Goal: Task Accomplishment & Management: Use online tool/utility

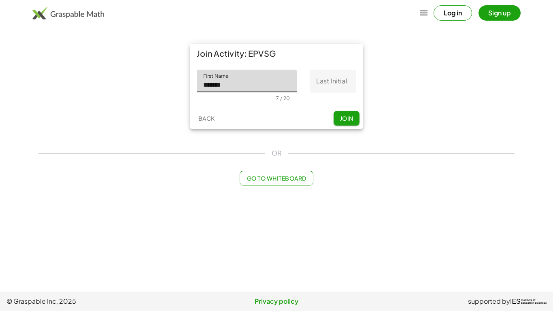
type input "*******"
click at [331, 87] on input "Last Initial" at bounding box center [333, 81] width 47 height 23
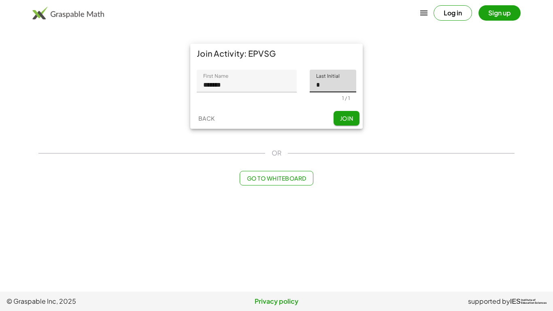
type input "*"
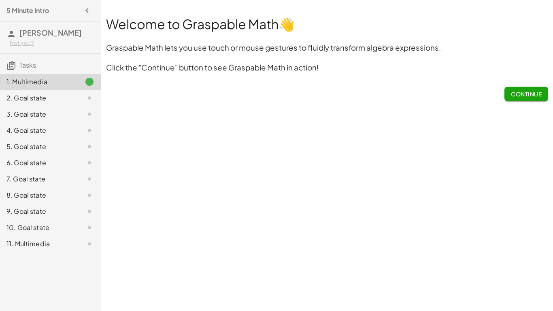
click at [514, 94] on span "Continue" at bounding box center [526, 93] width 31 height 7
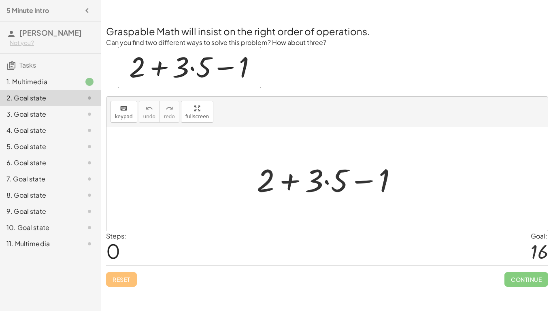
click at [320, 183] on div at bounding box center [330, 179] width 155 height 42
click at [326, 181] on div at bounding box center [330, 179] width 155 height 42
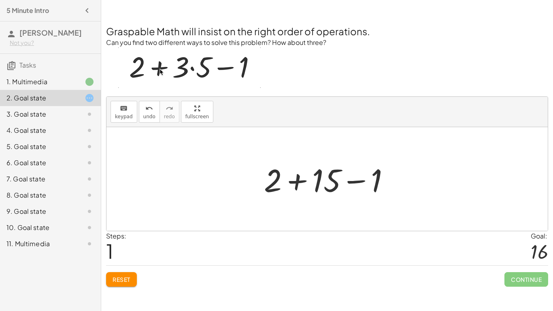
click at [296, 182] on div at bounding box center [330, 179] width 140 height 42
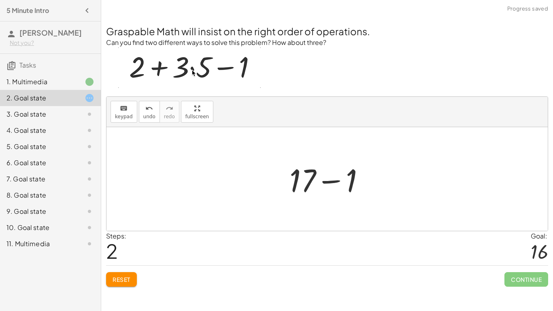
click at [327, 182] on div at bounding box center [330, 179] width 90 height 42
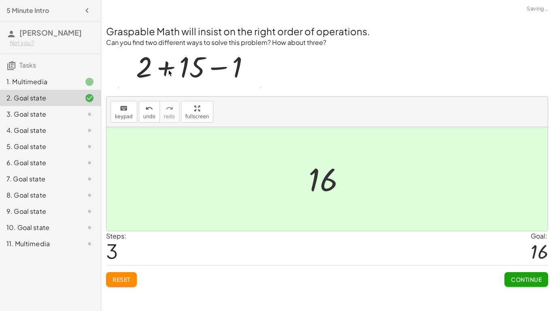
click at [522, 279] on span "Continue" at bounding box center [526, 279] width 31 height 7
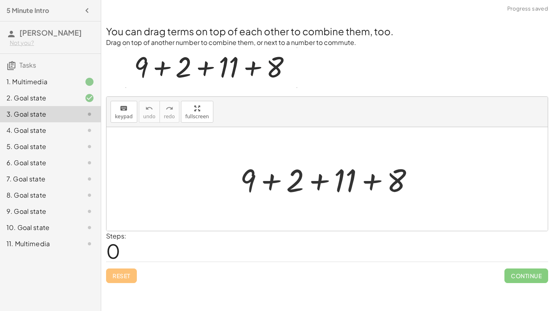
click at [265, 178] on div at bounding box center [330, 179] width 189 height 42
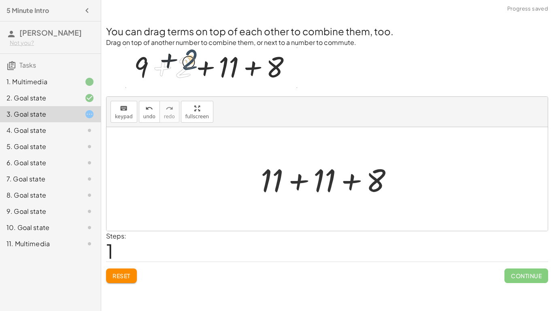
click at [302, 183] on div at bounding box center [330, 179] width 147 height 42
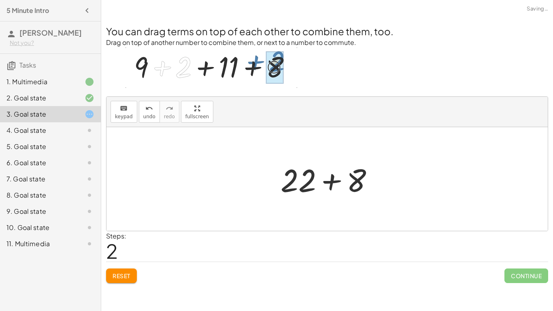
click at [332, 184] on div at bounding box center [330, 179] width 108 height 42
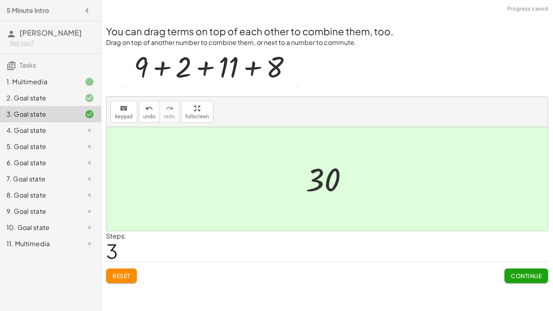
click at [532, 276] on span "Continue" at bounding box center [526, 275] width 31 height 7
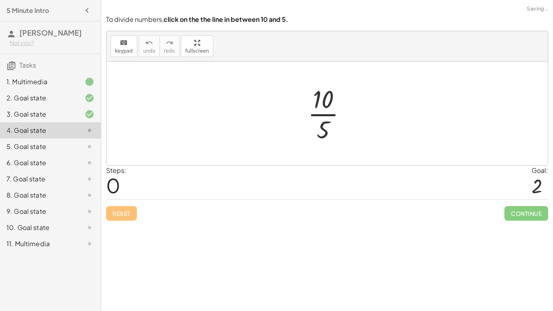
click at [324, 106] on div at bounding box center [330, 113] width 53 height 62
click at [325, 117] on div at bounding box center [330, 113] width 53 height 62
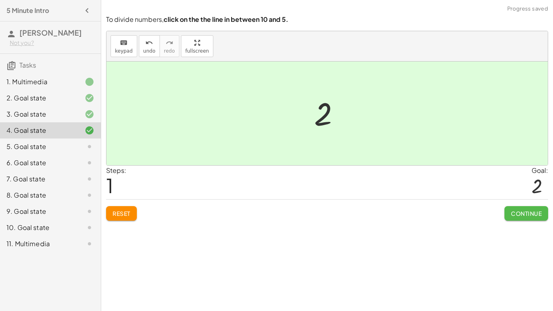
click at [531, 217] on button "Continue" at bounding box center [526, 213] width 44 height 15
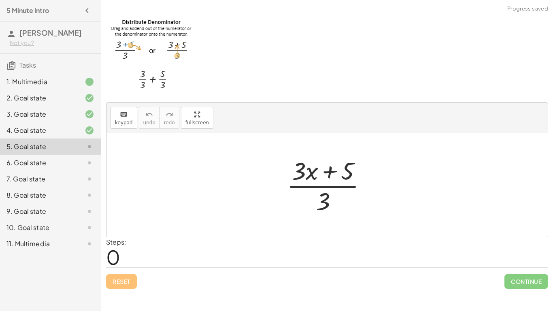
click at [324, 195] on div at bounding box center [330, 185] width 95 height 62
click at [323, 187] on div at bounding box center [330, 185] width 95 height 62
drag, startPoint x: 323, startPoint y: 204, endPoint x: 324, endPoint y: 173, distance: 31.6
click at [324, 173] on div at bounding box center [330, 185] width 95 height 62
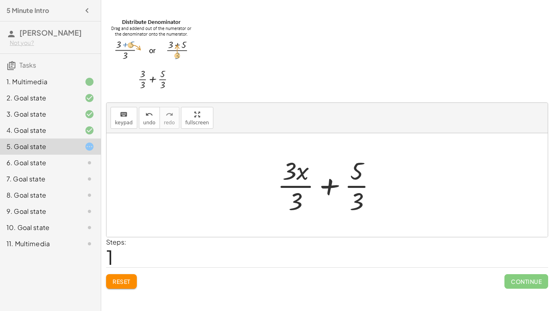
click at [294, 187] on div at bounding box center [330, 185] width 114 height 62
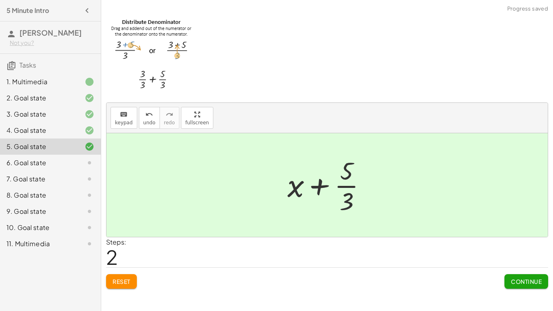
click at [342, 187] on div at bounding box center [329, 185] width 93 height 62
click at [318, 187] on div at bounding box center [329, 185] width 93 height 62
click at [519, 284] on span "Continue" at bounding box center [526, 281] width 31 height 7
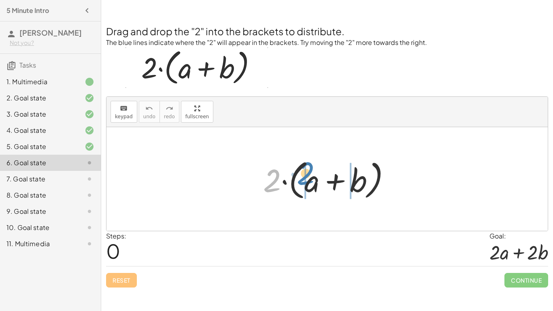
drag, startPoint x: 278, startPoint y: 185, endPoint x: 314, endPoint y: 182, distance: 36.5
click at [314, 182] on div at bounding box center [330, 179] width 142 height 47
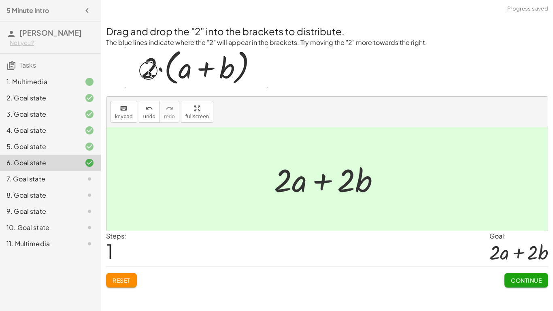
click at [527, 282] on span "Continue" at bounding box center [526, 279] width 31 height 7
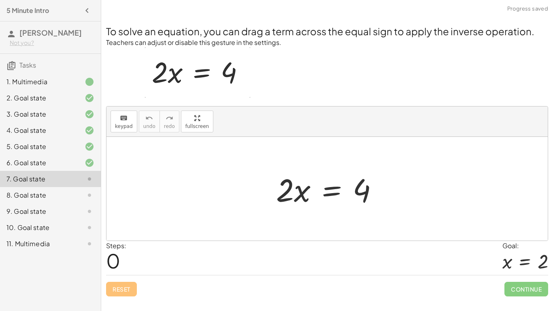
click at [306, 193] on div at bounding box center [330, 189] width 117 height 42
drag, startPoint x: 297, startPoint y: 192, endPoint x: 365, endPoint y: 192, distance: 67.2
click at [365, 192] on div at bounding box center [330, 189] width 117 height 42
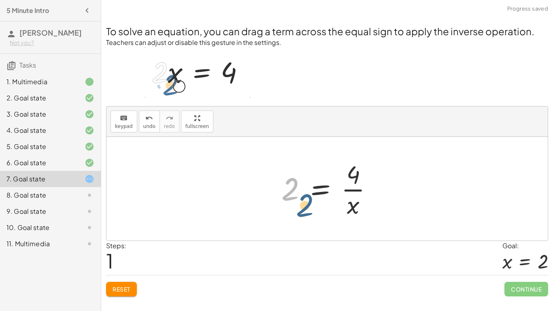
drag, startPoint x: 285, startPoint y: 187, endPoint x: 302, endPoint y: 206, distance: 24.4
click at [302, 206] on div at bounding box center [330, 188] width 106 height 62
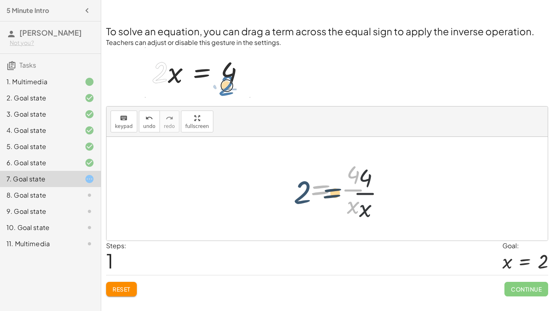
drag, startPoint x: 302, startPoint y: 206, endPoint x: 315, endPoint y: 209, distance: 13.8
click at [315, 209] on div at bounding box center [330, 188] width 106 height 62
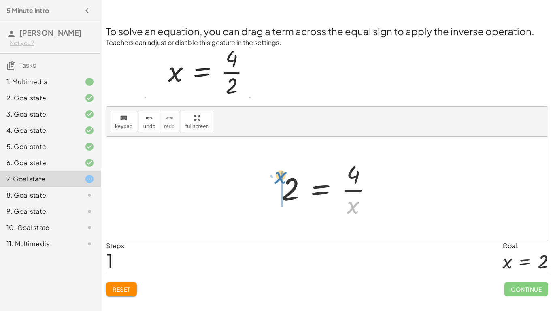
drag, startPoint x: 354, startPoint y: 204, endPoint x: 282, endPoint y: 174, distance: 78.4
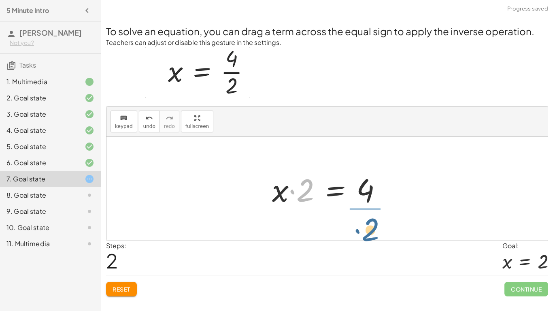
drag, startPoint x: 300, startPoint y: 191, endPoint x: 372, endPoint y: 227, distance: 81.3
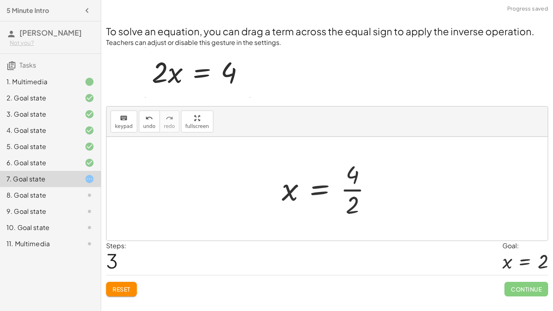
click at [348, 192] on div at bounding box center [330, 188] width 105 height 62
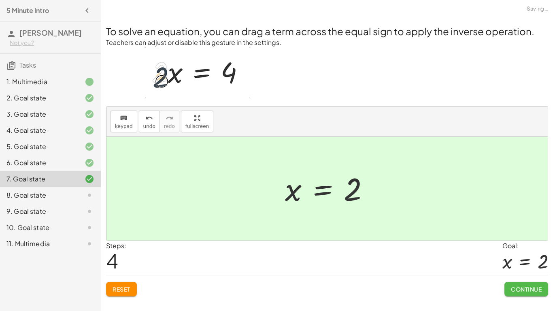
click at [514, 289] on span "Continue" at bounding box center [526, 288] width 31 height 7
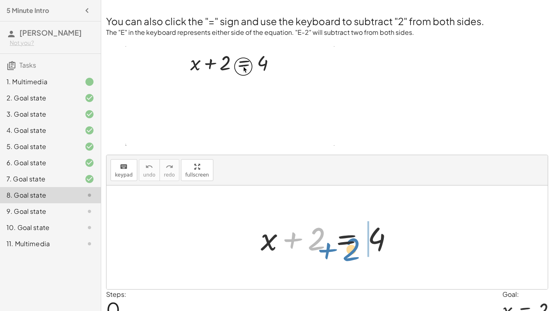
drag, startPoint x: 294, startPoint y: 239, endPoint x: 331, endPoint y: 246, distance: 38.4
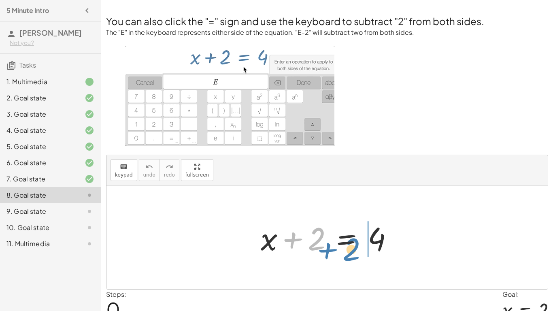
click at [331, 246] on div at bounding box center [330, 238] width 147 height 42
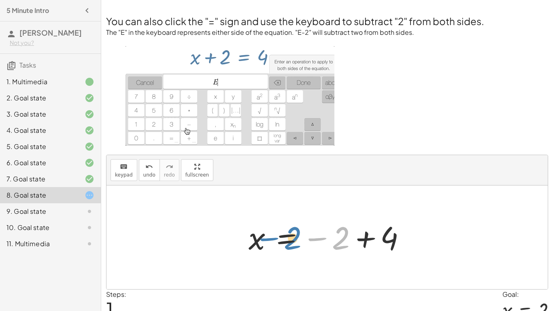
drag, startPoint x: 342, startPoint y: 238, endPoint x: 292, endPoint y: 237, distance: 50.2
click at [292, 237] on div at bounding box center [330, 237] width 172 height 40
click at [261, 241] on div at bounding box center [330, 237] width 172 height 40
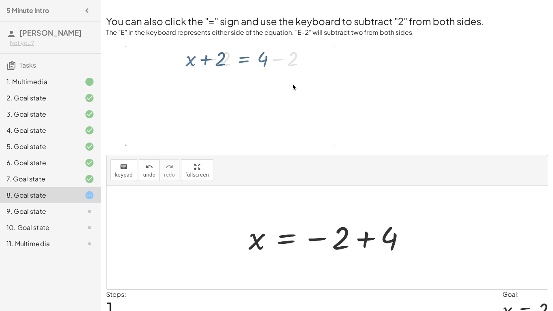
click at [370, 235] on div at bounding box center [330, 237] width 172 height 40
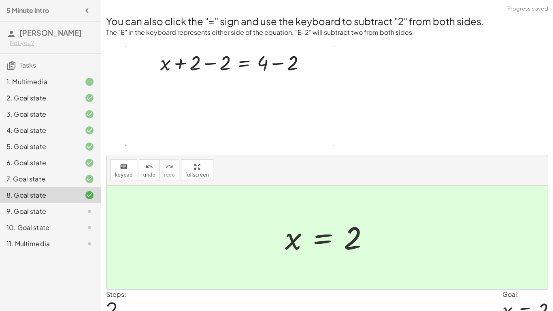
scroll to position [38, 0]
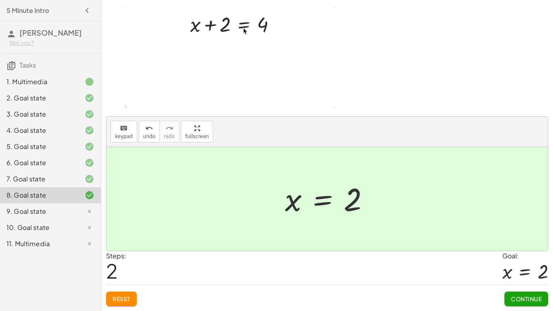
click at [527, 301] on span "Continue" at bounding box center [526, 298] width 31 height 7
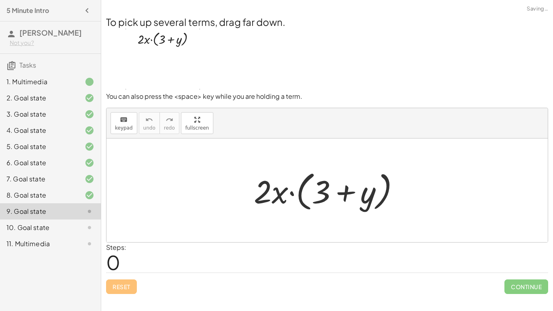
scroll to position [0, 0]
click at [270, 192] on div at bounding box center [330, 190] width 160 height 47
click at [350, 193] on div at bounding box center [330, 190] width 160 height 47
drag, startPoint x: 266, startPoint y: 192, endPoint x: 313, endPoint y: 187, distance: 47.2
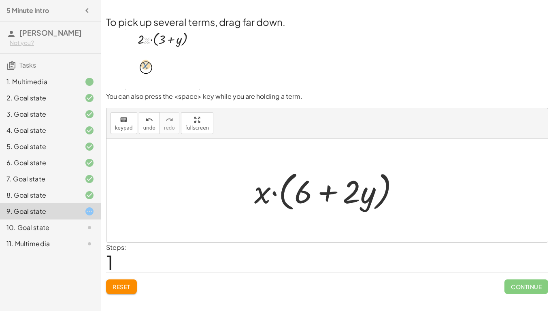
click at [306, 196] on div at bounding box center [330, 190] width 160 height 47
click at [330, 191] on div at bounding box center [330, 190] width 160 height 47
click at [331, 191] on div at bounding box center [330, 190] width 160 height 47
click at [376, 189] on div at bounding box center [330, 190] width 160 height 47
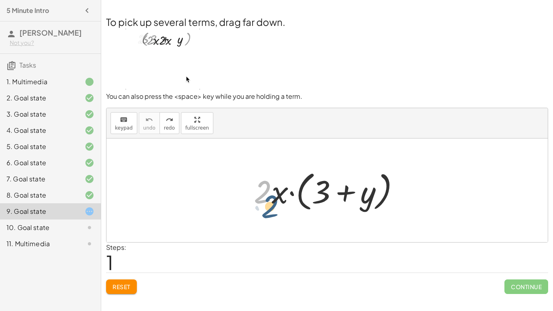
drag, startPoint x: 270, startPoint y: 193, endPoint x: 277, endPoint y: 207, distance: 15.7
click at [277, 207] on div at bounding box center [330, 190] width 160 height 47
drag, startPoint x: 279, startPoint y: 196, endPoint x: 264, endPoint y: 191, distance: 15.6
click at [264, 191] on div at bounding box center [330, 190] width 160 height 47
drag, startPoint x: 257, startPoint y: 187, endPoint x: 263, endPoint y: 210, distance: 23.3
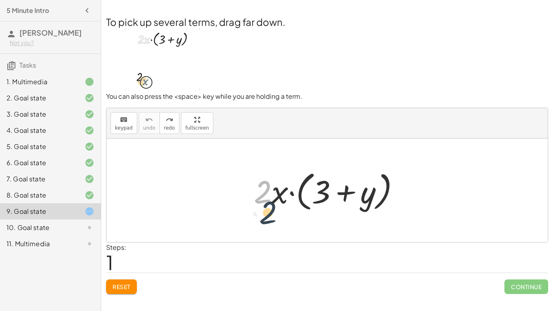
click at [263, 210] on div at bounding box center [330, 190] width 160 height 47
drag, startPoint x: 282, startPoint y: 190, endPoint x: 273, endPoint y: 217, distance: 28.5
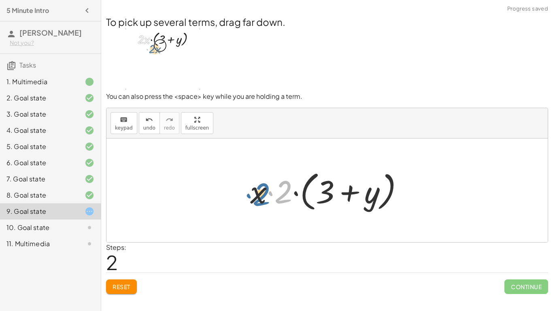
drag, startPoint x: 280, startPoint y: 195, endPoint x: 248, endPoint y: 193, distance: 31.6
click at [248, 193] on div at bounding box center [330, 190] width 168 height 47
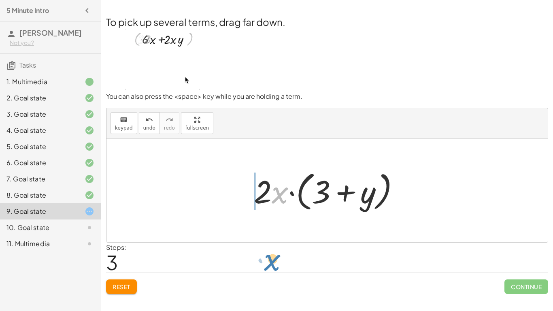
drag, startPoint x: 278, startPoint y: 198, endPoint x: 270, endPoint y: 263, distance: 66.0
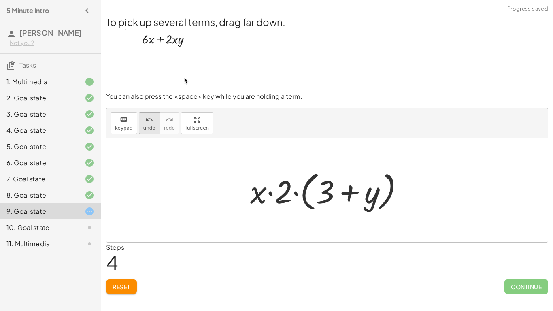
click at [147, 121] on icon "undo" at bounding box center [149, 120] width 8 height 10
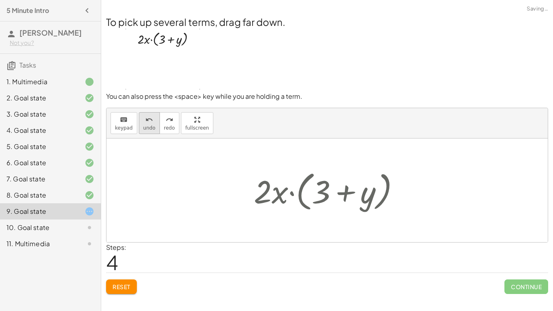
click at [147, 121] on icon "undo" at bounding box center [149, 120] width 8 height 10
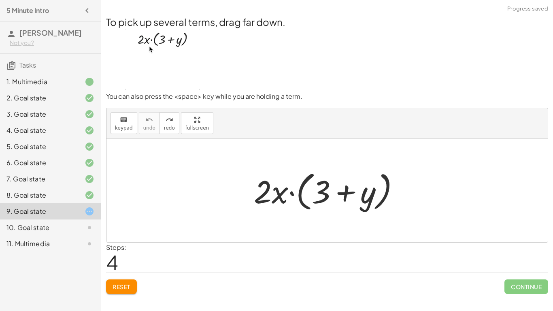
click at [127, 281] on button "Reset" at bounding box center [121, 286] width 31 height 15
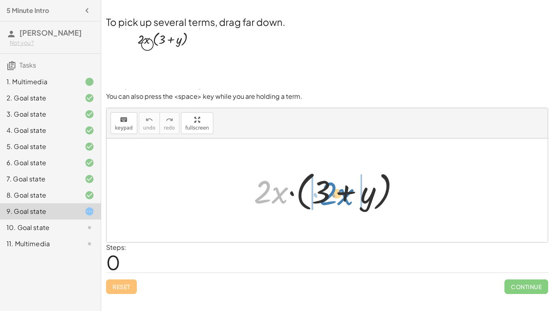
drag, startPoint x: 281, startPoint y: 195, endPoint x: 345, endPoint y: 197, distance: 64.4
click at [345, 197] on div at bounding box center [330, 190] width 160 height 47
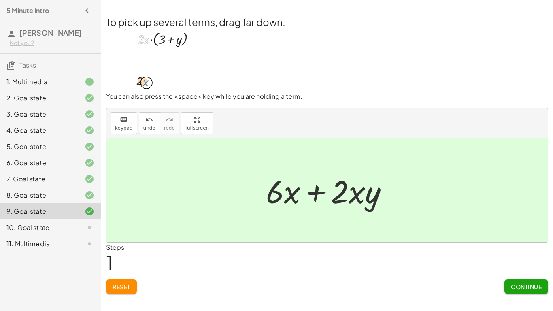
click at [518, 284] on span "Continue" at bounding box center [526, 286] width 31 height 7
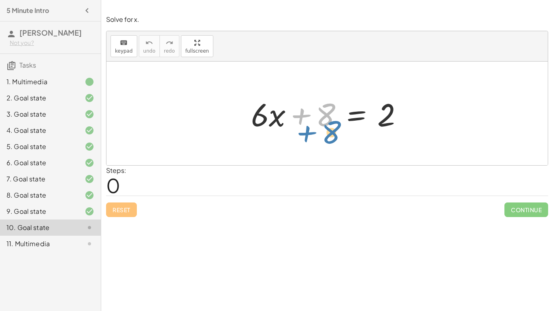
drag, startPoint x: 299, startPoint y: 115, endPoint x: 305, endPoint y: 132, distance: 18.4
click at [305, 132] on div at bounding box center [330, 114] width 166 height 42
click at [126, 43] on icon "keyboard" at bounding box center [124, 43] width 8 height 10
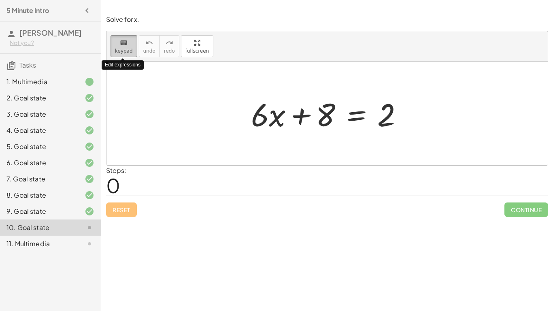
click at [125, 50] on span "keypad" at bounding box center [124, 51] width 18 height 6
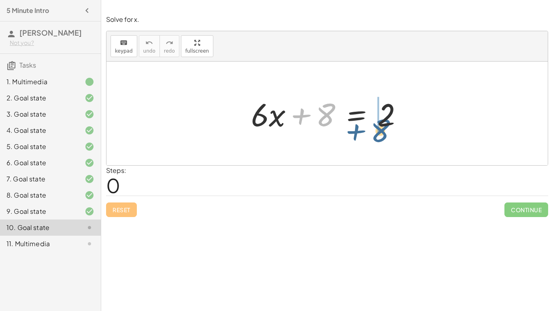
drag, startPoint x: 317, startPoint y: 120, endPoint x: 378, endPoint y: 136, distance: 62.3
click at [378, 136] on div "+ 8 + · 6 · x + 8 = 2" at bounding box center [327, 114] width 176 height 46
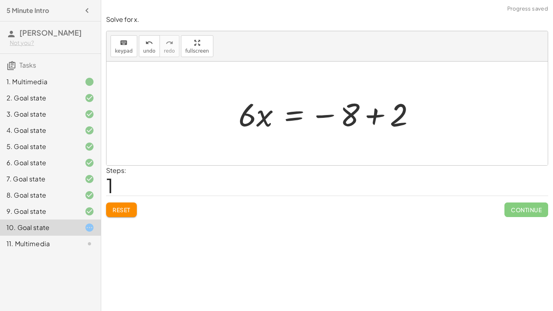
click at [370, 120] on div at bounding box center [329, 114] width 191 height 42
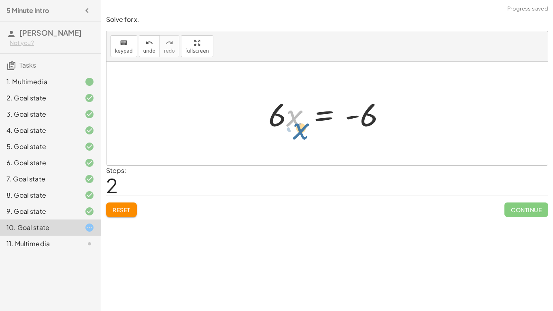
drag, startPoint x: 293, startPoint y: 121, endPoint x: 295, endPoint y: 127, distance: 6.7
click at [295, 127] on div at bounding box center [330, 114] width 132 height 42
drag, startPoint x: 278, startPoint y: 113, endPoint x: 378, endPoint y: 142, distance: 103.9
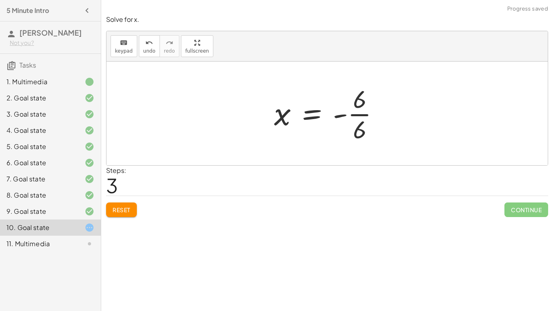
click at [366, 115] on div at bounding box center [330, 113] width 120 height 62
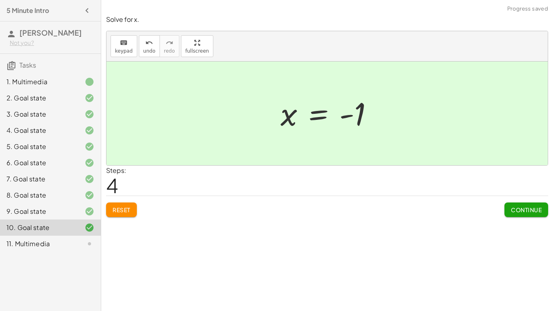
click at [510, 213] on button "Continue" at bounding box center [526, 209] width 44 height 15
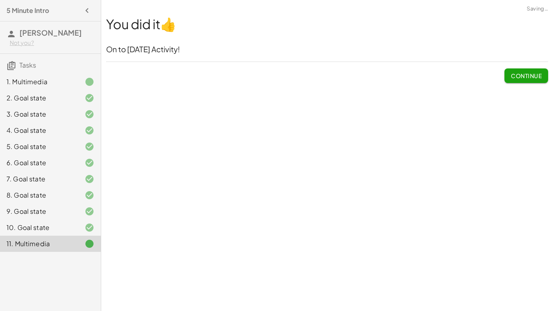
click at [530, 75] on span "Continue" at bounding box center [526, 75] width 31 height 7
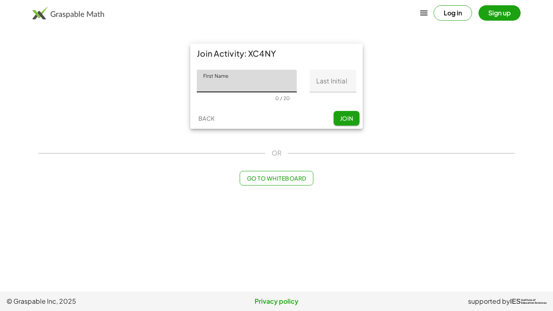
click at [234, 77] on input "First Name" at bounding box center [247, 81] width 100 height 23
type input "*******"
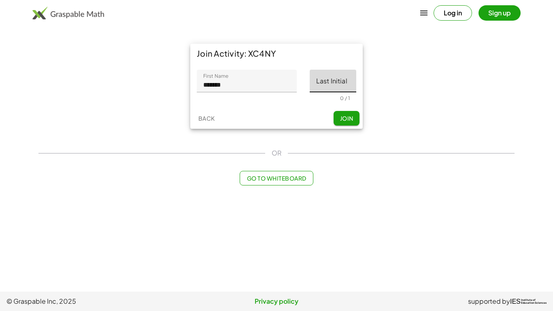
click at [317, 89] on input "Last Initial" at bounding box center [333, 81] width 47 height 23
type input "*"
click at [338, 116] on button "Join" at bounding box center [347, 118] width 26 height 15
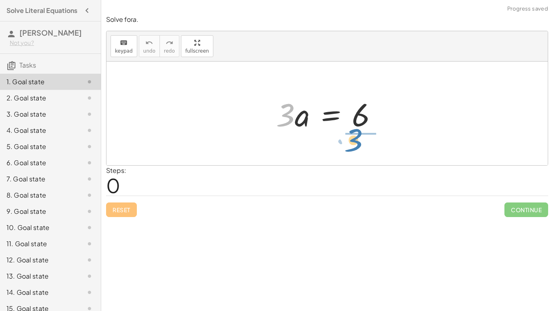
drag, startPoint x: 283, startPoint y: 114, endPoint x: 351, endPoint y: 139, distance: 72.9
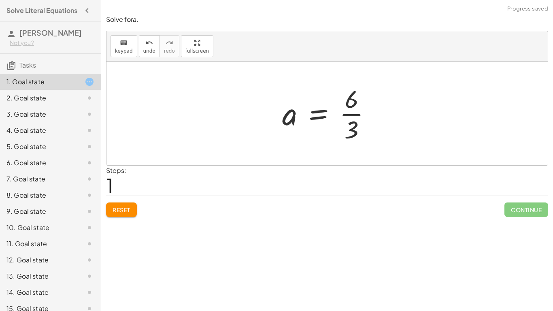
click at [354, 112] on div at bounding box center [330, 113] width 104 height 62
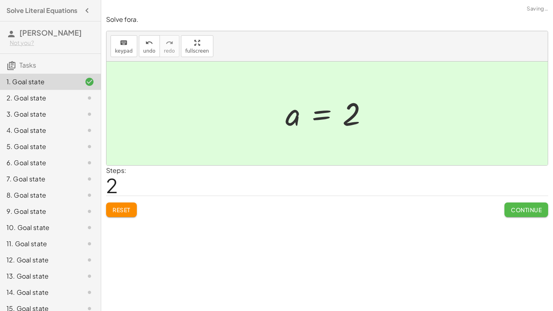
click at [511, 212] on span "Continue" at bounding box center [526, 209] width 31 height 7
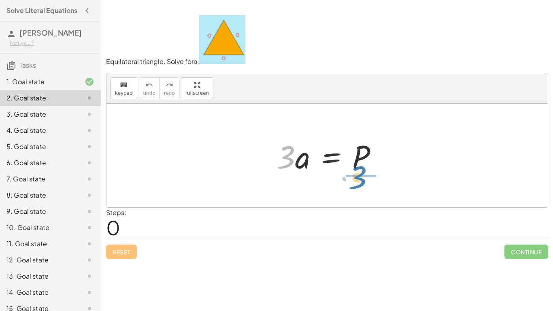
drag, startPoint x: 287, startPoint y: 164, endPoint x: 359, endPoint y: 187, distance: 76.0
click at [359, 187] on div "· 3 · 3 · a = P" at bounding box center [326, 156] width 441 height 104
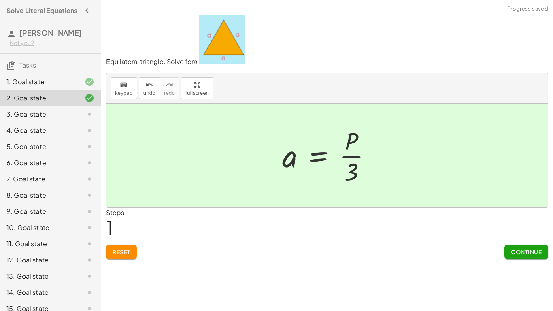
click at [510, 258] on button "Continue" at bounding box center [526, 251] width 44 height 15
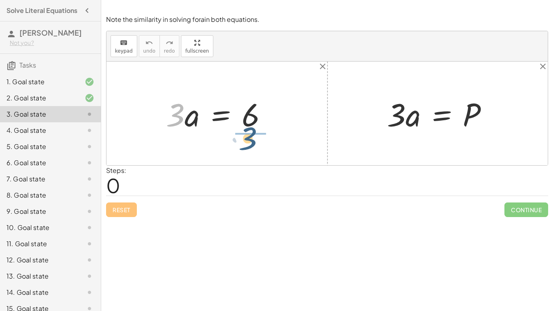
drag, startPoint x: 179, startPoint y: 119, endPoint x: 257, endPoint y: 144, distance: 81.7
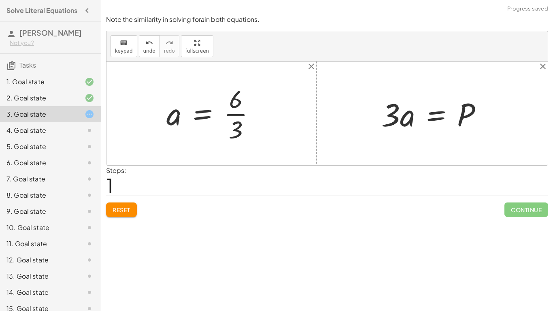
click at [238, 111] on div at bounding box center [214, 113] width 104 height 62
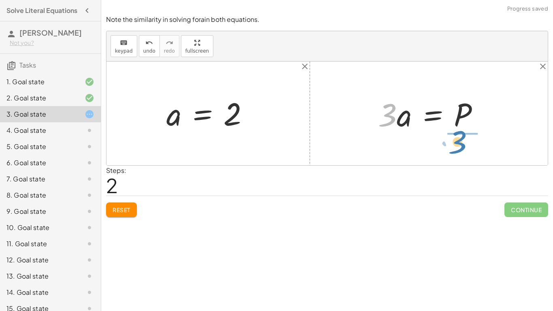
drag, startPoint x: 384, startPoint y: 117, endPoint x: 455, endPoint y: 145, distance: 76.5
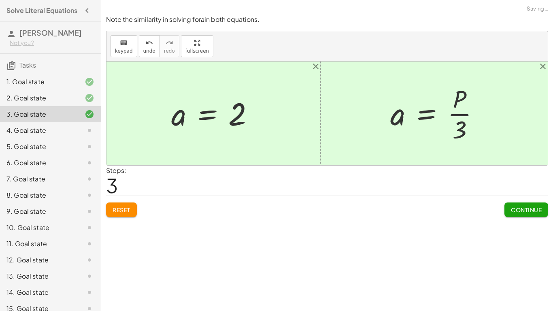
click at [459, 123] on div at bounding box center [438, 113] width 104 height 62
click at [455, 115] on div at bounding box center [437, 113] width 104 height 62
click at [514, 208] on span "Continue" at bounding box center [526, 209] width 31 height 7
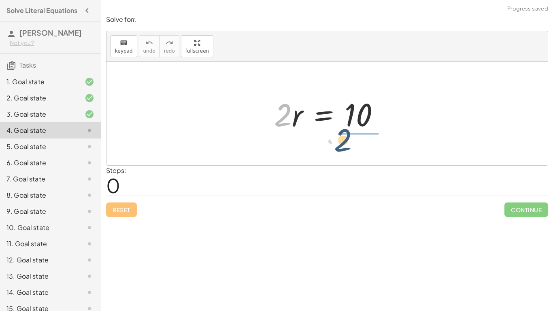
drag, startPoint x: 285, startPoint y: 115, endPoint x: 353, endPoint y: 141, distance: 72.9
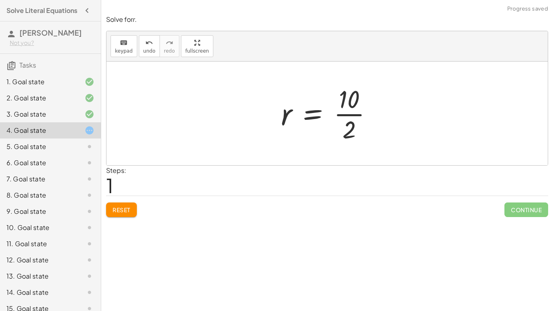
click at [353, 116] on div at bounding box center [330, 113] width 106 height 62
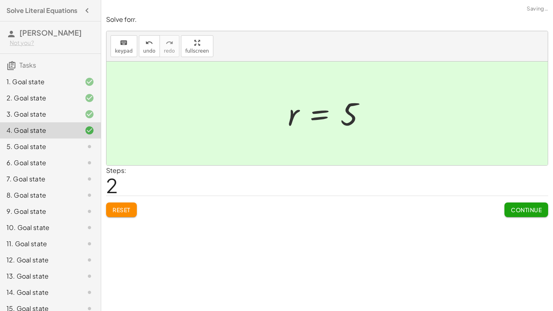
click at [515, 209] on span "Continue" at bounding box center [526, 209] width 31 height 7
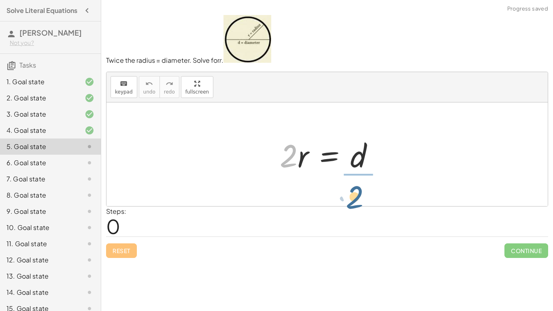
drag, startPoint x: 290, startPoint y: 155, endPoint x: 362, endPoint y: 194, distance: 81.5
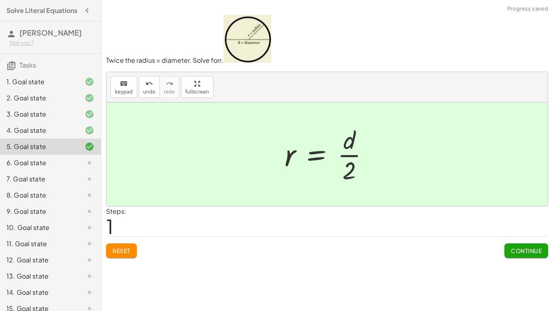
click at [534, 248] on span "Continue" at bounding box center [526, 250] width 31 height 7
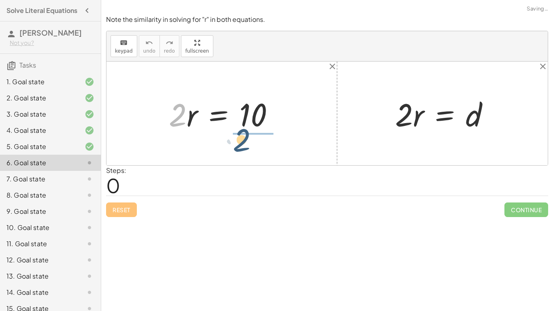
drag, startPoint x: 174, startPoint y: 116, endPoint x: 251, endPoint y: 142, distance: 81.3
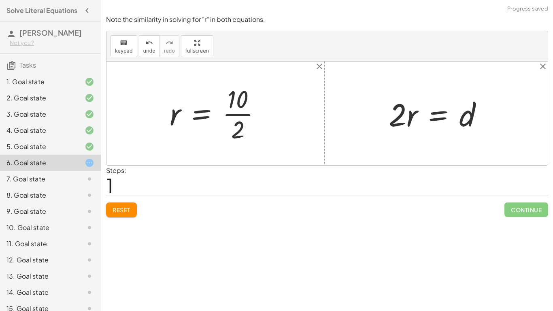
click at [248, 110] on div at bounding box center [219, 113] width 106 height 62
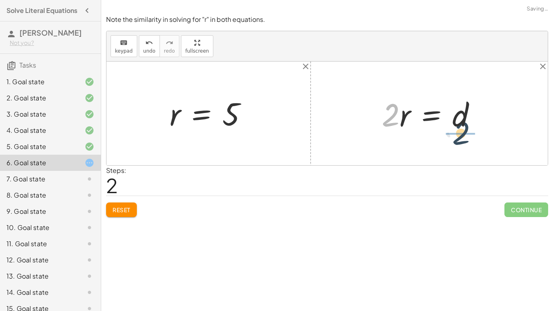
drag, startPoint x: 393, startPoint y: 122, endPoint x: 471, endPoint y: 141, distance: 80.3
click at [471, 141] on div "· 2 · r = 10 r = · 10 · 2 r = 5 · 2 · 2 · r = d" at bounding box center [326, 114] width 441 height 104
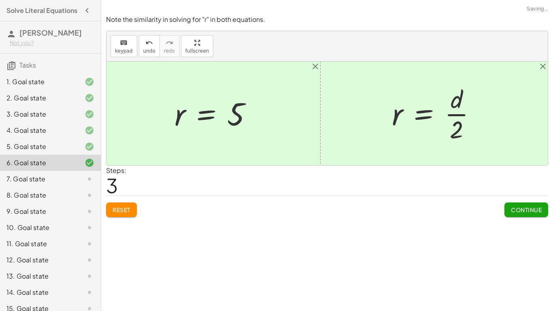
click at [527, 209] on span "Continue" at bounding box center [526, 209] width 31 height 7
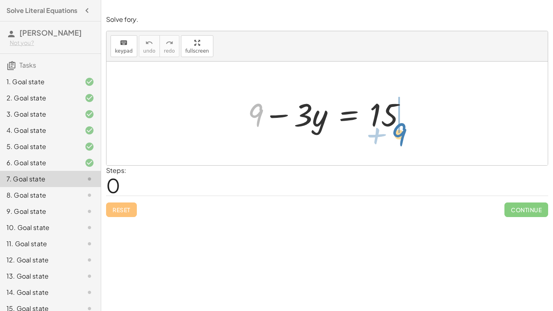
drag, startPoint x: 258, startPoint y: 114, endPoint x: 402, endPoint y: 135, distance: 145.2
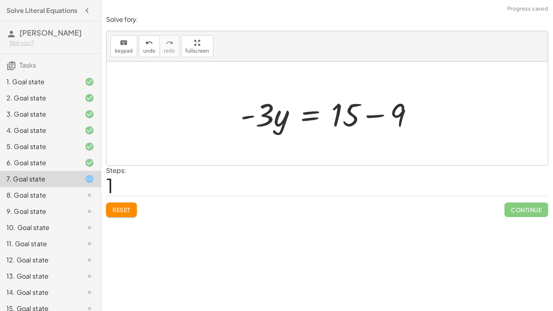
click at [355, 113] on div at bounding box center [329, 114] width 187 height 42
click at [376, 119] on div at bounding box center [329, 114] width 187 height 42
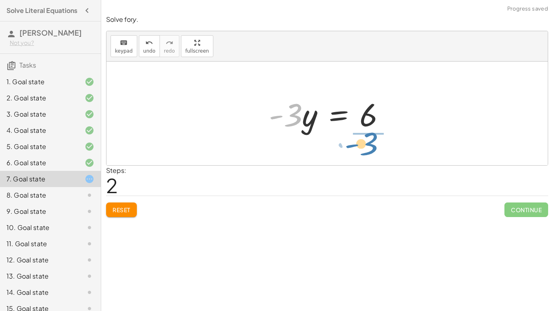
drag, startPoint x: 287, startPoint y: 120, endPoint x: 364, endPoint y: 149, distance: 82.5
click at [364, 149] on div "+ 9 − · 3 · y = 15 · - 3 · y = + 15 − 9 · - 3 · 3 · y = - 6" at bounding box center [326, 114] width 441 height 104
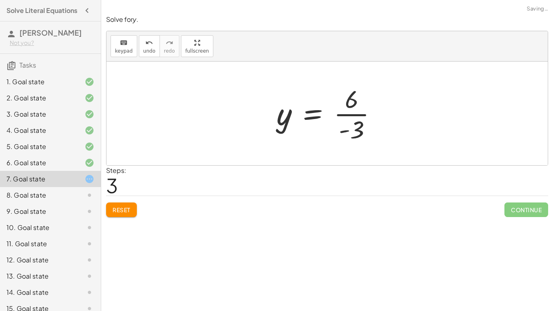
click at [355, 115] on div at bounding box center [329, 113] width 115 height 62
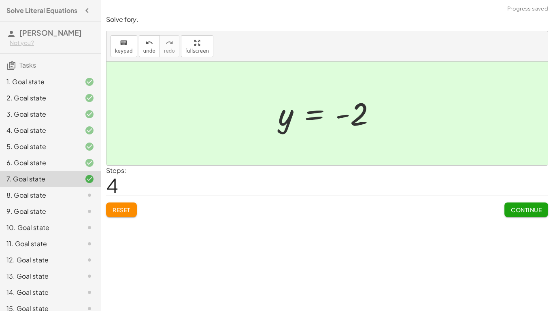
click at [513, 210] on span "Continue" at bounding box center [526, 209] width 31 height 7
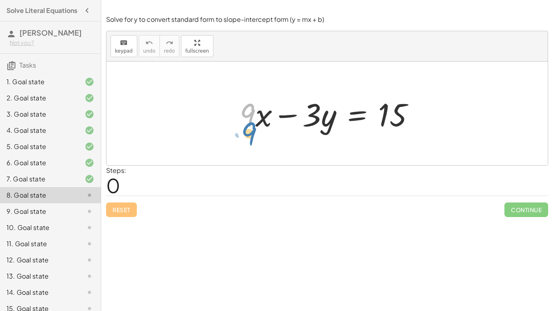
drag, startPoint x: 253, startPoint y: 115, endPoint x: 252, endPoint y: 127, distance: 12.2
click at [252, 127] on div at bounding box center [330, 114] width 189 height 42
drag, startPoint x: 259, startPoint y: 121, endPoint x: 391, endPoint y: 145, distance: 134.2
click at [391, 145] on div "· x + · 9 + · 9 · x − · 3 · y = 15" at bounding box center [326, 114] width 441 height 104
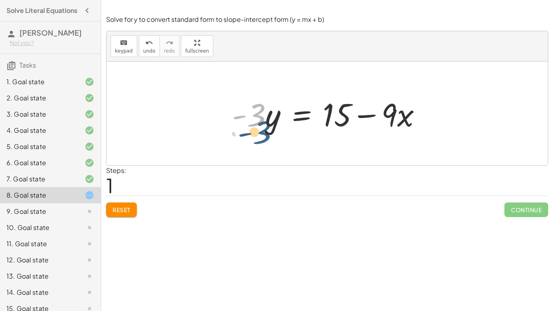
drag, startPoint x: 247, startPoint y: 112, endPoint x: 258, endPoint y: 135, distance: 25.7
drag, startPoint x: 258, startPoint y: 135, endPoint x: 270, endPoint y: 132, distance: 12.0
click at [270, 132] on div "+ · 9 · x − · 3 · y = 15 · - 3 · 9 · x · 3 · y = 15 - + −" at bounding box center [327, 114] width 214 height 46
drag, startPoint x: 255, startPoint y: 119, endPoint x: 358, endPoint y: 148, distance: 107.2
click at [358, 148] on div "+ · 9 · x − · 3 · y = 15 · - 3 · 9 · x · 3 · y = 15 - + −" at bounding box center [326, 114] width 441 height 104
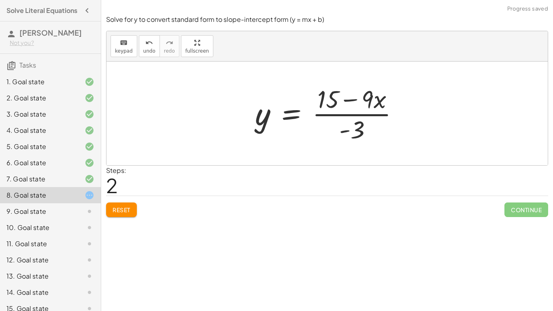
click at [352, 112] on div at bounding box center [330, 113] width 158 height 62
click at [354, 133] on div at bounding box center [330, 113] width 158 height 62
drag, startPoint x: 356, startPoint y: 123, endPoint x: 411, endPoint y: 101, distance: 59.4
click at [411, 101] on div "+ · 9 · x − · 3 · y = 15 · - 3 · y = + 15 − · 9 · x · - 3 · 9 · x · 3 y = 15 - …" at bounding box center [327, 113] width 168 height 66
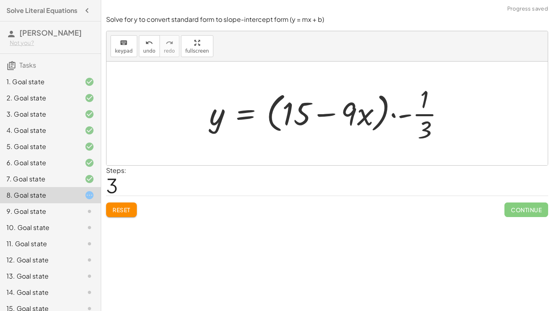
click at [402, 115] on div at bounding box center [330, 113] width 250 height 62
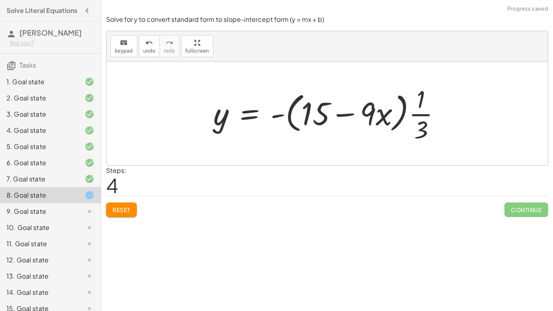
click at [282, 115] on div at bounding box center [330, 113] width 242 height 62
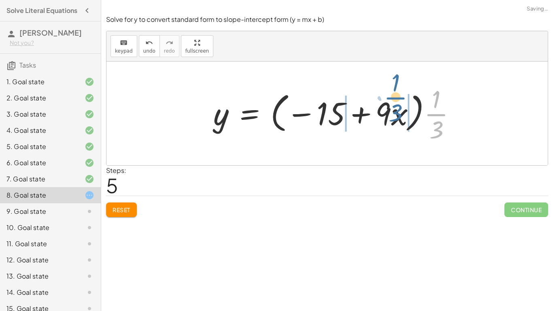
drag, startPoint x: 431, startPoint y: 121, endPoint x: 391, endPoint y: 106, distance: 43.3
click at [391, 106] on div at bounding box center [337, 113] width 257 height 62
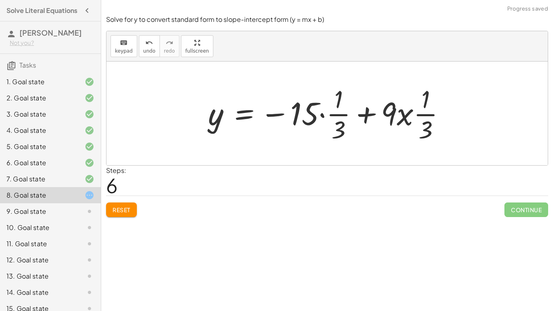
click at [320, 115] on div at bounding box center [330, 113] width 252 height 62
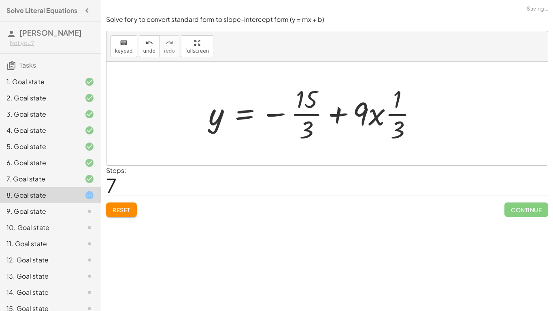
click at [370, 119] on div at bounding box center [315, 113] width 223 height 62
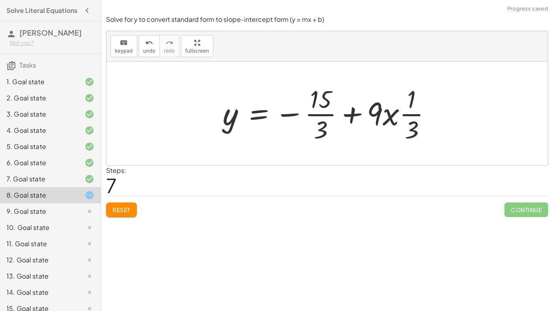
click at [408, 120] on div at bounding box center [330, 113] width 223 height 62
click at [391, 115] on div at bounding box center [330, 113] width 223 height 62
click at [316, 114] on div at bounding box center [330, 113] width 223 height 62
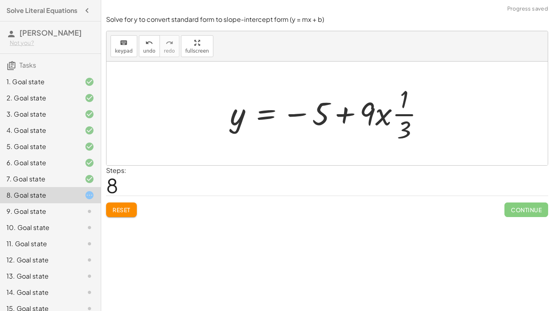
click at [355, 115] on div at bounding box center [330, 113] width 209 height 62
click at [386, 120] on div at bounding box center [330, 113] width 209 height 62
click at [293, 117] on div at bounding box center [330, 113] width 209 height 62
drag, startPoint x: 405, startPoint y: 106, endPoint x: 405, endPoint y: 129, distance: 22.7
drag, startPoint x: 383, startPoint y: 119, endPoint x: 393, endPoint y: 120, distance: 10.2
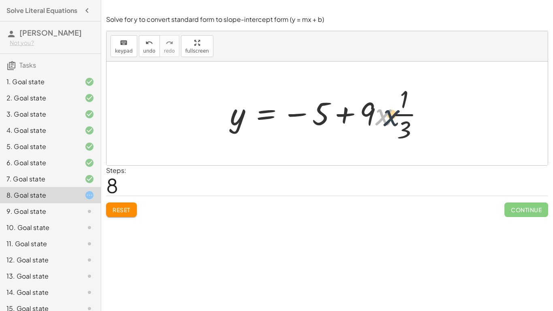
click at [393, 120] on div at bounding box center [330, 113] width 209 height 62
click at [132, 205] on button "Reset" at bounding box center [121, 209] width 31 height 15
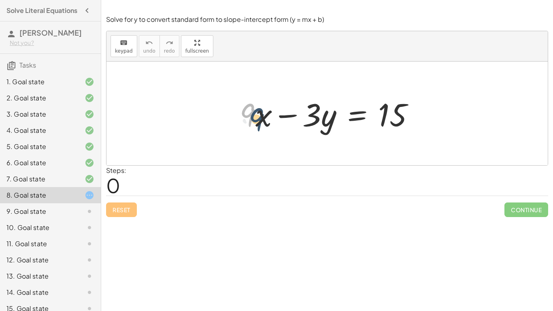
drag, startPoint x: 250, startPoint y: 118, endPoint x: 259, endPoint y: 123, distance: 10.3
click at [259, 123] on div at bounding box center [330, 114] width 189 height 42
drag, startPoint x: 261, startPoint y: 121, endPoint x: 380, endPoint y: 117, distance: 119.0
click at [380, 117] on div at bounding box center [328, 114] width 184 height 42
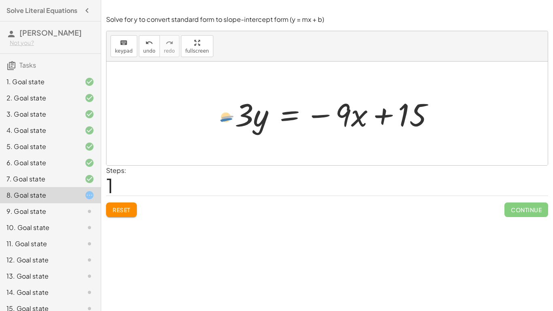
click at [232, 121] on div at bounding box center [330, 114] width 229 height 42
drag, startPoint x: 242, startPoint y: 119, endPoint x: 375, endPoint y: 153, distance: 137.1
click at [375, 153] on div "+ · 9 · x − · 3 · y = 15 · - 3 · 9 · x · 3 · y = 15 - − +" at bounding box center [326, 114] width 441 height 104
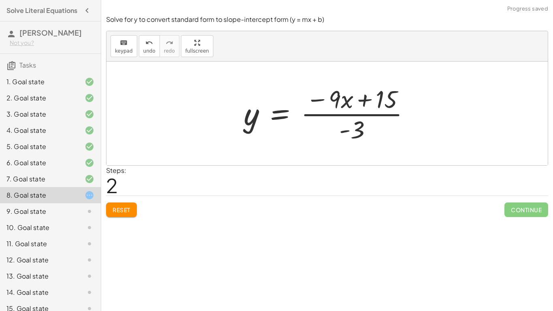
click at [343, 115] on div at bounding box center [330, 113] width 181 height 62
click at [338, 104] on div at bounding box center [330, 113] width 181 height 62
click at [90, 197] on icon at bounding box center [90, 195] width 10 height 10
drag, startPoint x: 354, startPoint y: 129, endPoint x: 341, endPoint y: 103, distance: 29.0
click at [341, 103] on div at bounding box center [330, 113] width 181 height 62
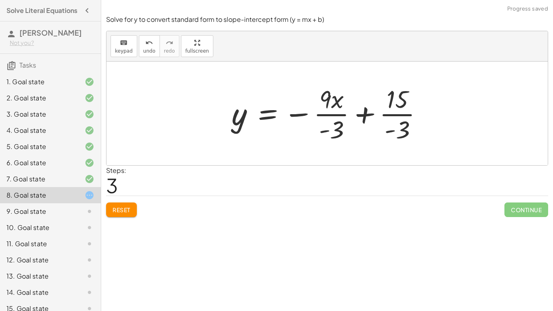
click at [333, 131] on div at bounding box center [330, 113] width 206 height 62
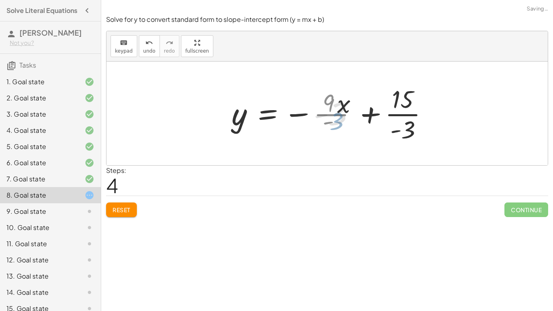
click at [332, 130] on div at bounding box center [337, 113] width 220 height 62
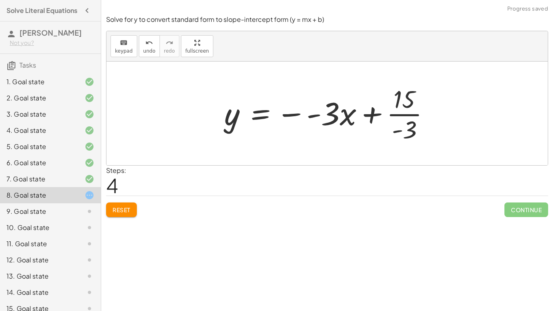
click at [414, 137] on div at bounding box center [330, 113] width 220 height 62
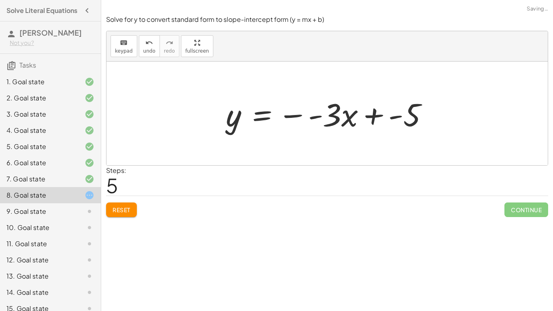
click at [297, 114] on div at bounding box center [330, 114] width 217 height 42
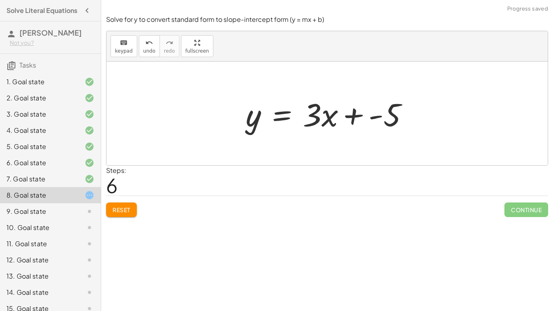
click at [353, 121] on div at bounding box center [330, 114] width 177 height 42
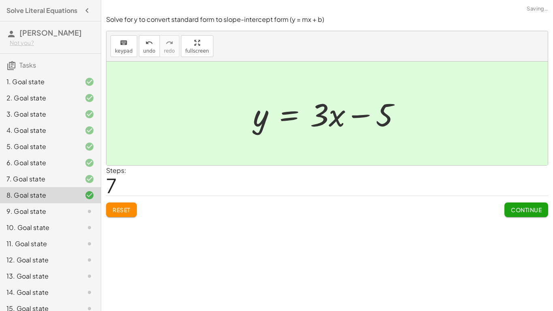
click at [523, 208] on span "Continue" at bounding box center [526, 209] width 31 height 7
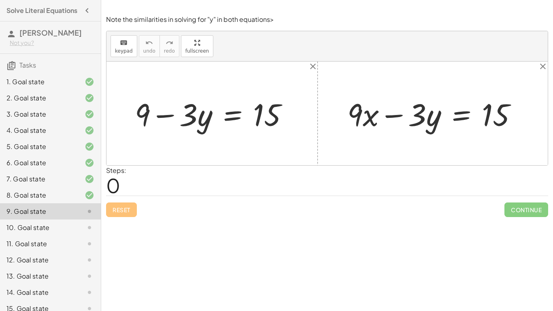
click at [165, 116] on div at bounding box center [215, 113] width 168 height 40
drag, startPoint x: 144, startPoint y: 115, endPoint x: 262, endPoint y: 136, distance: 120.0
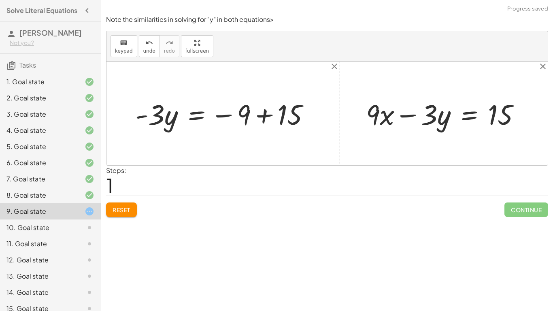
click at [273, 117] on div at bounding box center [225, 113] width 189 height 37
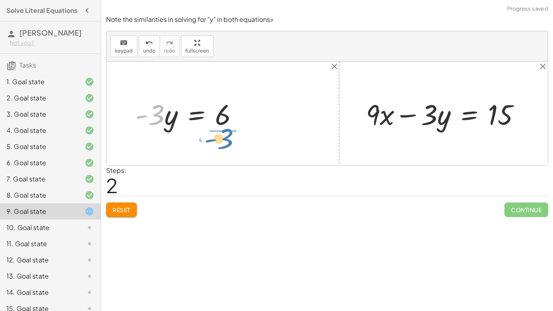
drag, startPoint x: 161, startPoint y: 121, endPoint x: 229, endPoint y: 145, distance: 72.5
click at [229, 145] on div "+ 9 − · 3 · y = 15 · - 3 · y = − 9 + 15 · - 3 · y · 3 · y = - 6 + · 9 · x − · 3…" at bounding box center [326, 114] width 441 height 104
click at [231, 124] on div at bounding box center [212, 113] width 104 height 55
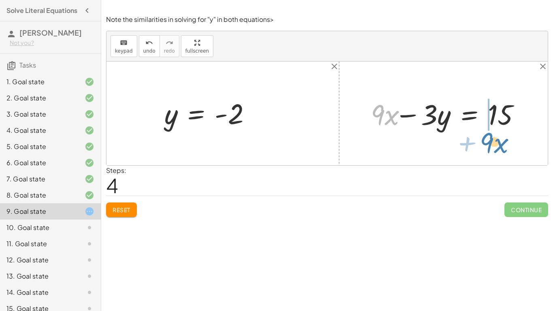
drag, startPoint x: 385, startPoint y: 118, endPoint x: 495, endPoint y: 146, distance: 113.9
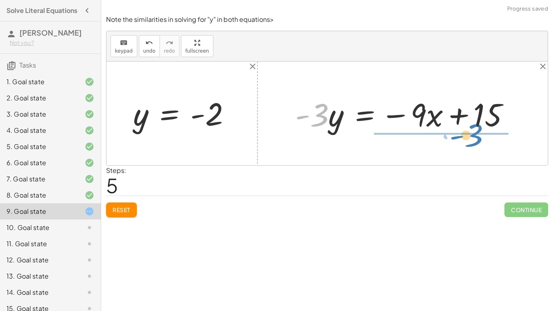
drag, startPoint x: 318, startPoint y: 121, endPoint x: 473, endPoint y: 142, distance: 156.0
click at [473, 142] on div "+ 9 − · 3 · y = 15 · - 3 · y = − 9 + 15 · - 3 · y = 6 y = · 6 · - 3 y = - 2 + ·…" at bounding box center [326, 114] width 441 height 104
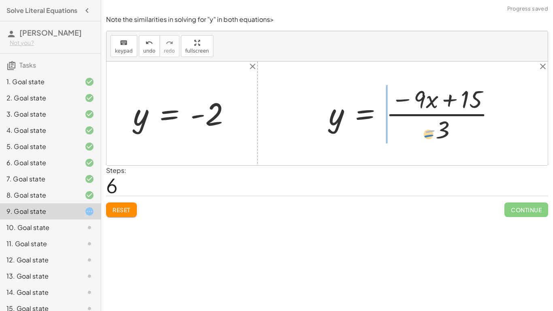
drag, startPoint x: 434, startPoint y: 127, endPoint x: 433, endPoint y: 132, distance: 5.4
click at [433, 132] on div at bounding box center [415, 113] width 181 height 62
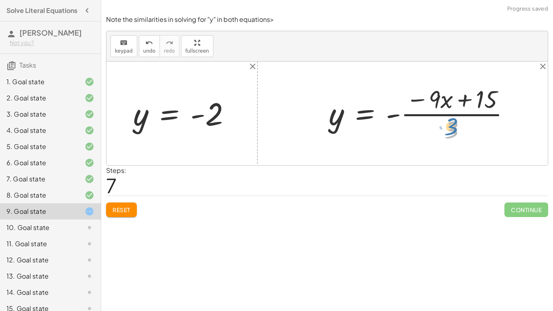
click at [452, 128] on div at bounding box center [423, 113] width 196 height 62
click at [144, 52] on span "undo" at bounding box center [149, 51] width 12 height 6
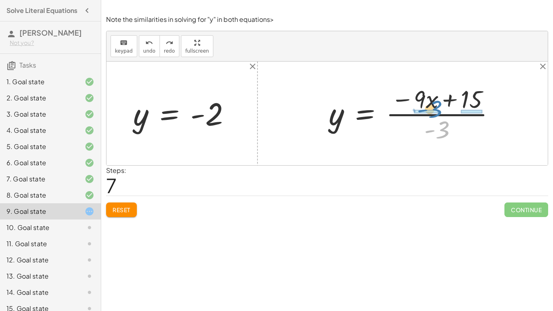
drag, startPoint x: 445, startPoint y: 132, endPoint x: 438, endPoint y: 111, distance: 22.3
click at [438, 111] on div at bounding box center [415, 113] width 181 height 62
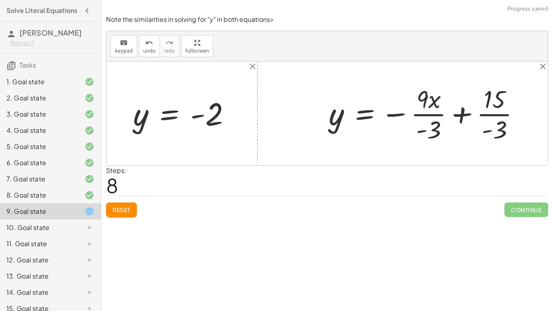
click at [432, 110] on div at bounding box center [428, 113] width 206 height 62
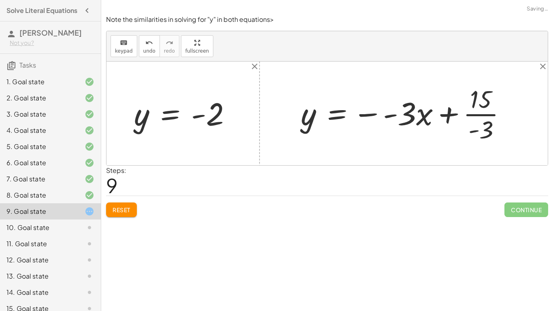
click at [371, 117] on div at bounding box center [407, 113] width 220 height 62
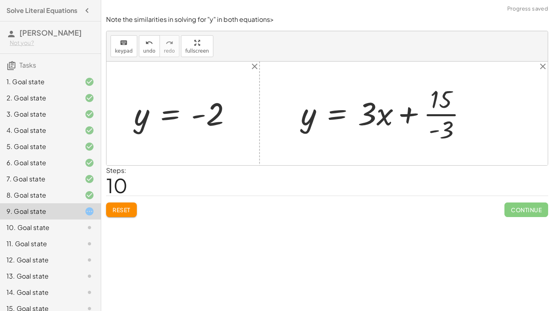
click at [436, 115] on div at bounding box center [387, 113] width 181 height 62
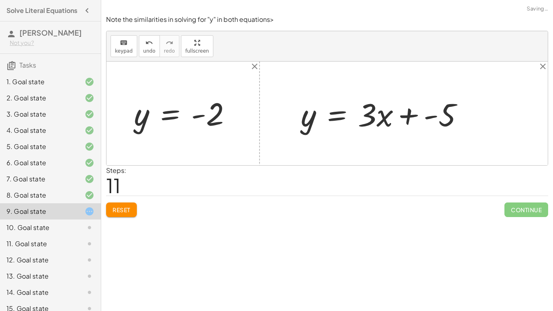
click at [415, 116] on div at bounding box center [385, 114] width 177 height 42
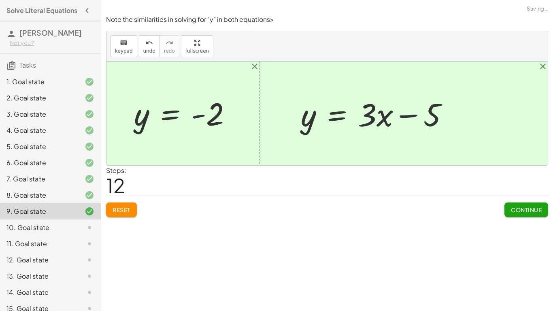
click at [535, 211] on span "Continue" at bounding box center [526, 209] width 31 height 7
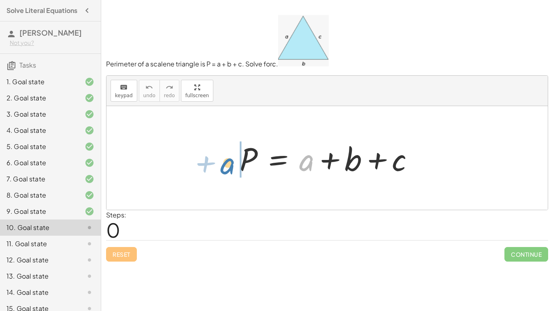
drag, startPoint x: 313, startPoint y: 164, endPoint x: 234, endPoint y: 168, distance: 79.4
click at [234, 168] on div "+ a P = + a + b + c" at bounding box center [326, 158] width 199 height 46
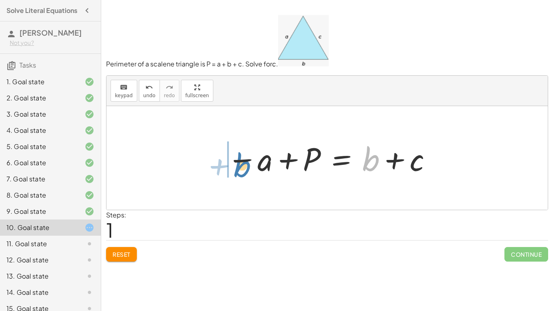
drag, startPoint x: 376, startPoint y: 162, endPoint x: 245, endPoint y: 169, distance: 130.9
click at [245, 169] on div at bounding box center [330, 158] width 214 height 42
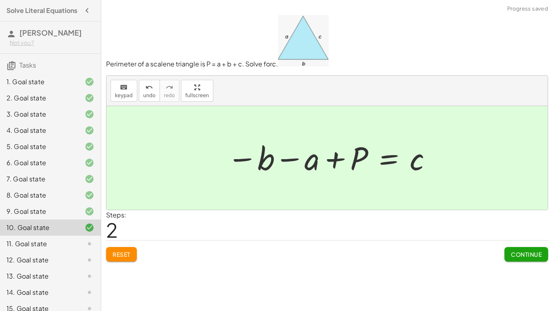
click at [508, 248] on button "Continue" at bounding box center [526, 254] width 44 height 15
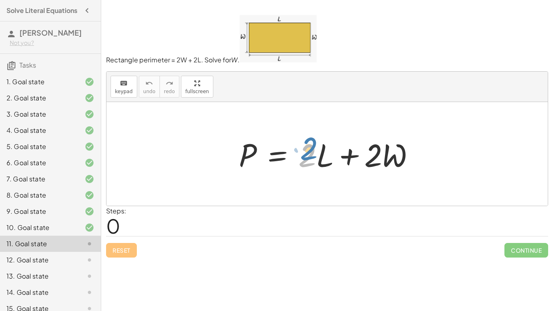
click at [316, 155] on div at bounding box center [330, 154] width 191 height 42
drag, startPoint x: 322, startPoint y: 160, endPoint x: 243, endPoint y: 180, distance: 81.0
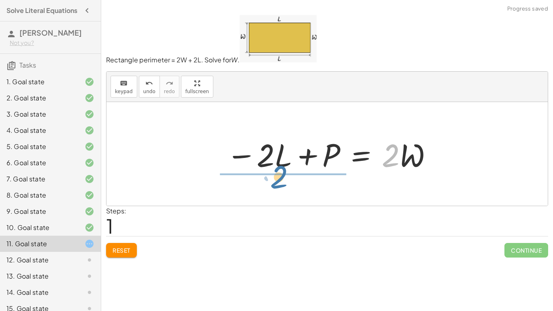
drag, startPoint x: 390, startPoint y: 164, endPoint x: 268, endPoint y: 190, distance: 124.9
click at [268, 190] on div "P = + · 2 · L + · 2 · W · 2 P = · 2 · L · 2 · W − +" at bounding box center [326, 154] width 441 height 104
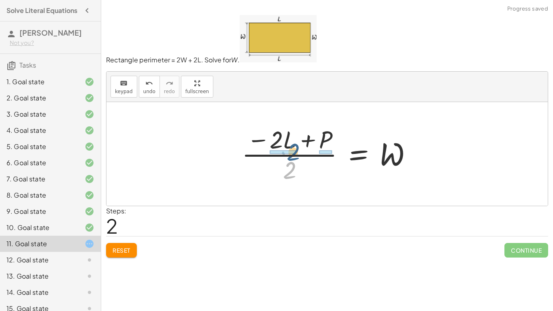
drag, startPoint x: 289, startPoint y: 168, endPoint x: 293, endPoint y: 148, distance: 20.2
click at [293, 148] on div at bounding box center [330, 154] width 185 height 62
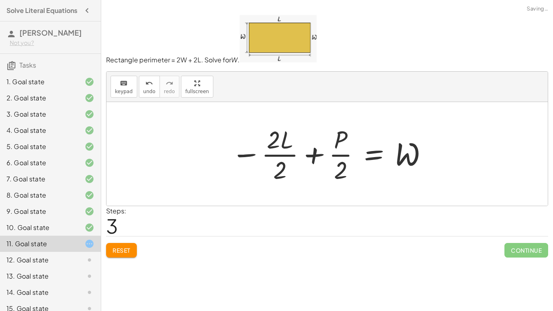
click at [269, 145] on div at bounding box center [330, 154] width 206 height 62
click at [277, 150] on div at bounding box center [330, 154] width 206 height 62
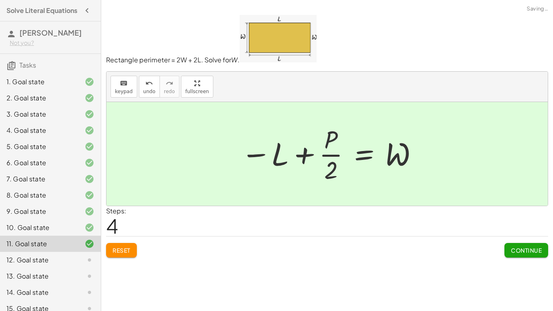
click at [282, 159] on div at bounding box center [330, 154] width 186 height 62
click at [518, 249] on span "Continue" at bounding box center [526, 249] width 31 height 7
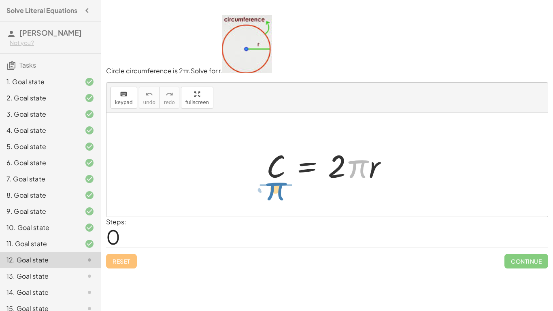
drag, startPoint x: 351, startPoint y: 167, endPoint x: 265, endPoint y: 189, distance: 88.6
click at [265, 189] on div "· π C = · 2 · π · r" at bounding box center [326, 165] width 441 height 104
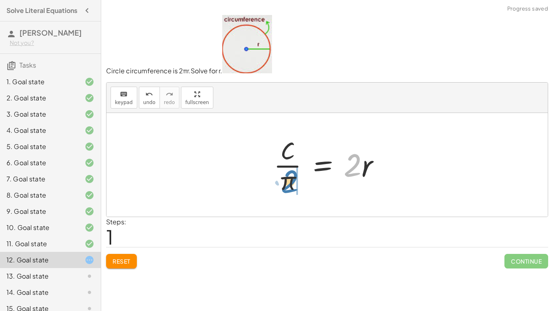
drag, startPoint x: 352, startPoint y: 168, endPoint x: 288, endPoint y: 188, distance: 66.7
click at [288, 188] on div at bounding box center [330, 165] width 121 height 62
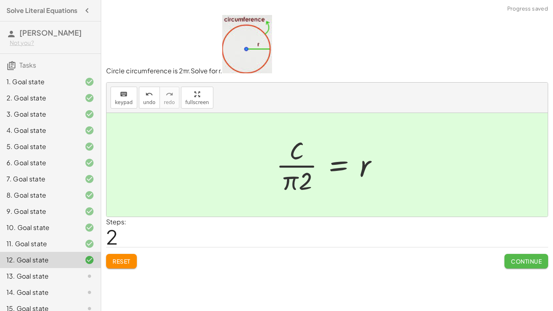
click at [535, 263] on span "Continue" at bounding box center [526, 260] width 31 height 7
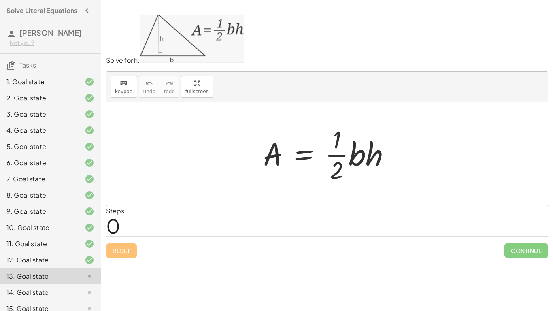
scroll to position [41, 0]
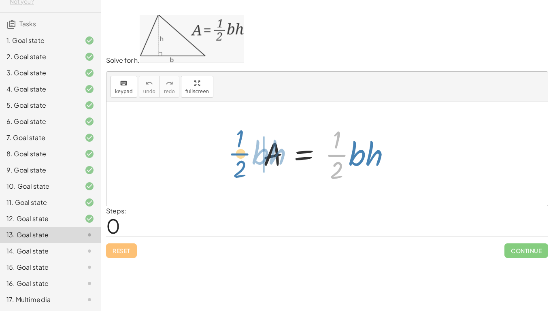
drag, startPoint x: 341, startPoint y: 155, endPoint x: 242, endPoint y: 154, distance: 99.2
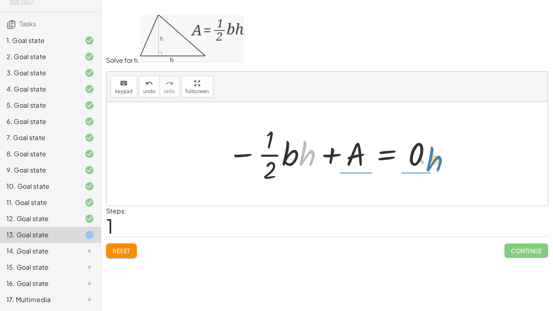
drag, startPoint x: 301, startPoint y: 150, endPoint x: 429, endPoint y: 155, distance: 128.0
click at [429, 155] on div at bounding box center [329, 154] width 213 height 62
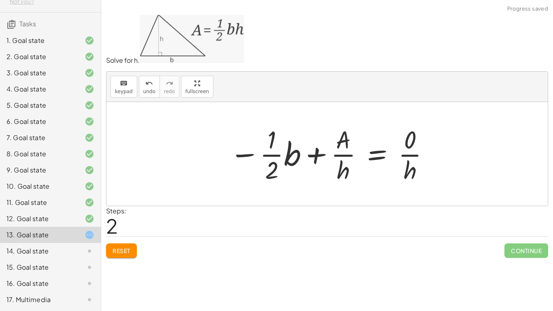
click at [123, 251] on span "Reset" at bounding box center [122, 250] width 18 height 7
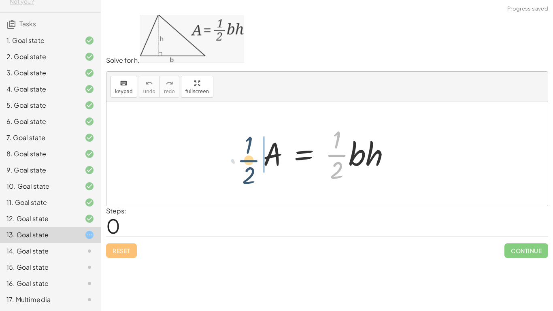
drag, startPoint x: 344, startPoint y: 154, endPoint x: 242, endPoint y: 157, distance: 102.4
click at [242, 157] on div "· · 1 · 2 A = · · 1 · 2 · b · h" at bounding box center [326, 154] width 441 height 104
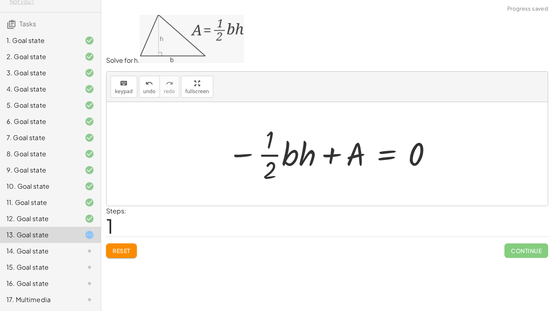
click at [126, 255] on button "Reset" at bounding box center [121, 250] width 31 height 15
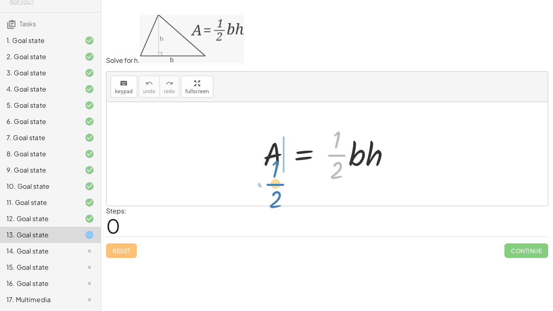
drag, startPoint x: 340, startPoint y: 152, endPoint x: 278, endPoint y: 180, distance: 67.6
click at [278, 180] on div at bounding box center [330, 154] width 142 height 62
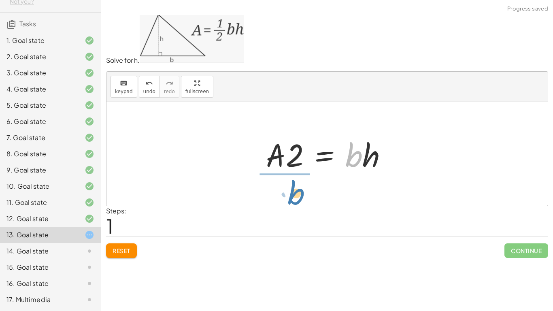
drag, startPoint x: 357, startPoint y: 159, endPoint x: 297, endPoint y: 195, distance: 70.0
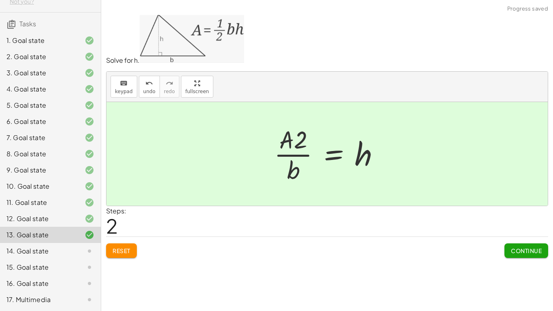
click at [531, 254] on button "Continue" at bounding box center [526, 250] width 44 height 15
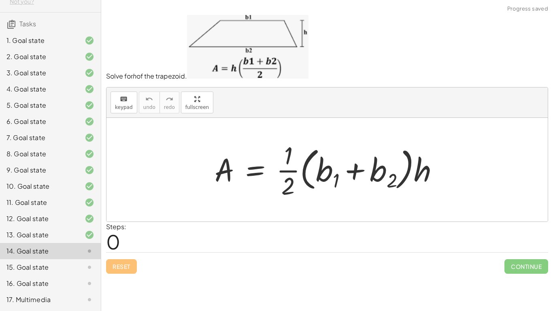
click at [288, 170] on div at bounding box center [329, 169] width 239 height 62
drag, startPoint x: 289, startPoint y: 170, endPoint x: 323, endPoint y: 171, distance: 34.0
click at [323, 171] on div at bounding box center [329, 169] width 239 height 62
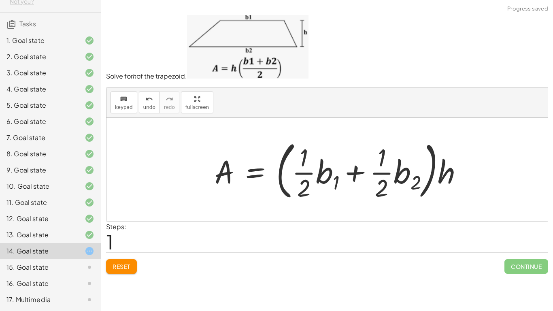
click at [320, 175] on div at bounding box center [341, 169] width 263 height 67
click at [320, 175] on div at bounding box center [331, 170] width 243 height 70
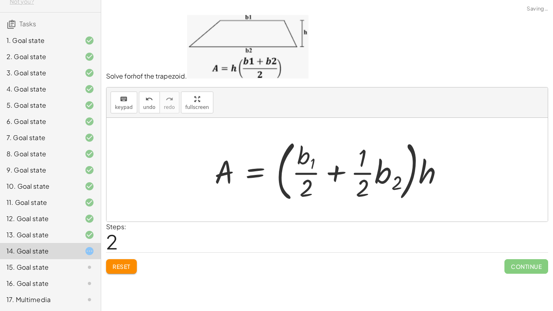
click at [376, 173] on div at bounding box center [331, 170] width 243 height 70
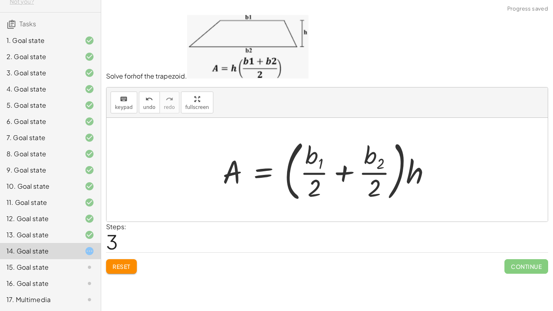
click at [378, 178] on div at bounding box center [330, 170] width 223 height 70
click at [344, 174] on div at bounding box center [330, 170] width 223 height 70
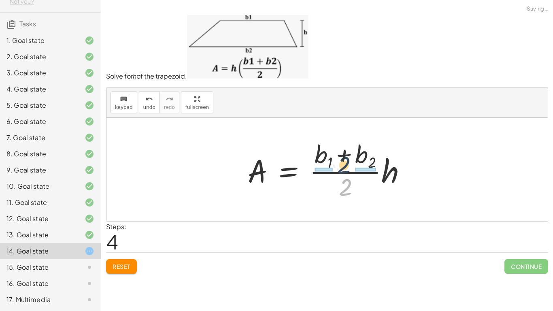
drag, startPoint x: 344, startPoint y: 183, endPoint x: 342, endPoint y: 158, distance: 24.7
click at [342, 158] on div at bounding box center [330, 169] width 173 height 65
